Goal: Find specific page/section: Find specific page/section

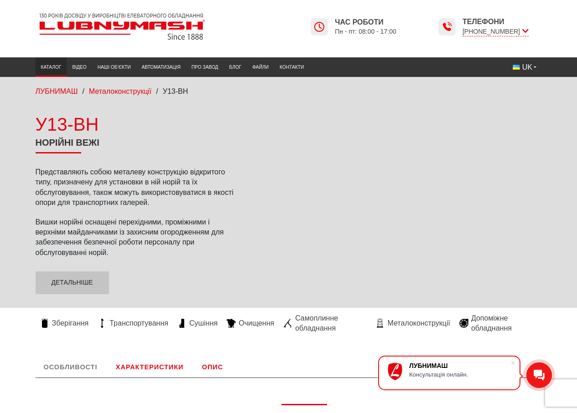
click at [53, 64] on link "Каталог" at bounding box center [51, 67] width 31 height 15
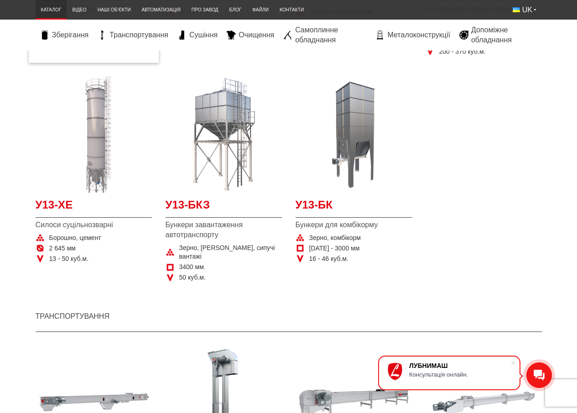
scroll to position [319, 0]
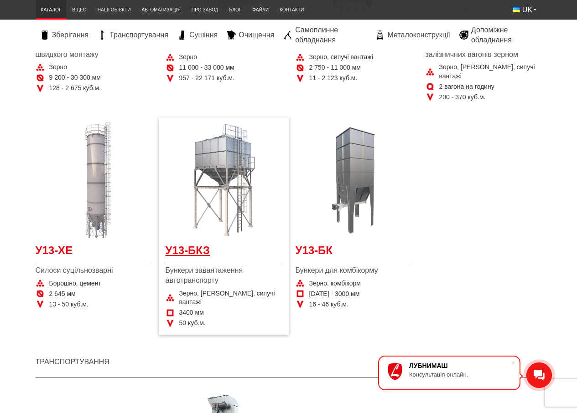
click at [198, 243] on span "У13-БКЗ" at bounding box center [223, 253] width 116 height 21
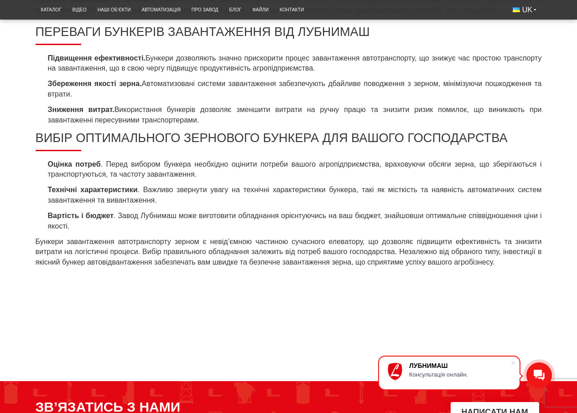
scroll to position [775, 0]
